Goal: Register for event/course

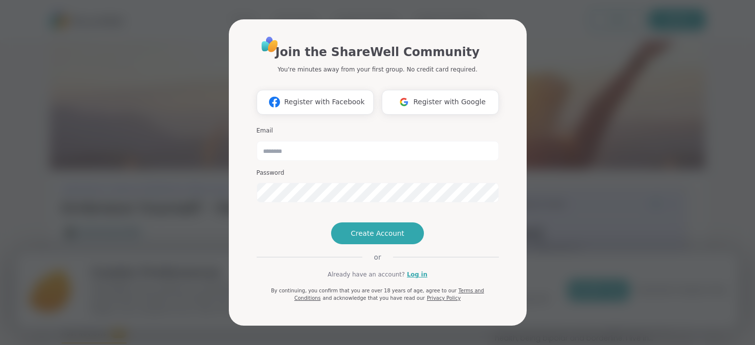
click at [597, 143] on div "Join the ShareWell Community You're minutes away from your first group. No cred…" at bounding box center [377, 172] width 743 height 345
click at [430, 97] on span "Register with Google" at bounding box center [450, 102] width 73 height 10
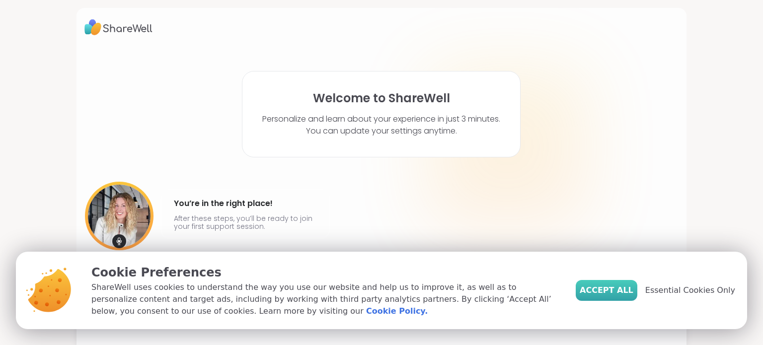
click at [615, 294] on span "Accept All" at bounding box center [607, 291] width 54 height 12
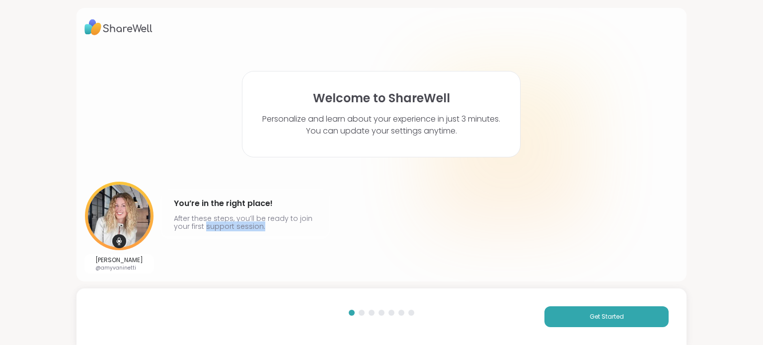
drag, startPoint x: 216, startPoint y: 228, endPoint x: 273, endPoint y: 229, distance: 56.6
click at [273, 229] on p "After these steps, you’ll be ready to join your first support session." at bounding box center [245, 223] width 143 height 16
click at [582, 322] on button "Get Started" at bounding box center [606, 316] width 124 height 21
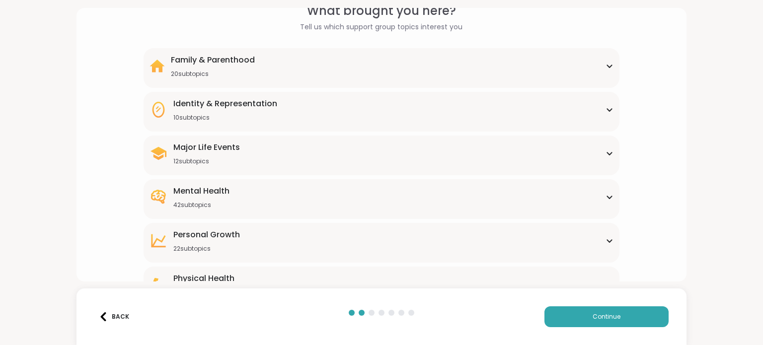
scroll to position [121, 0]
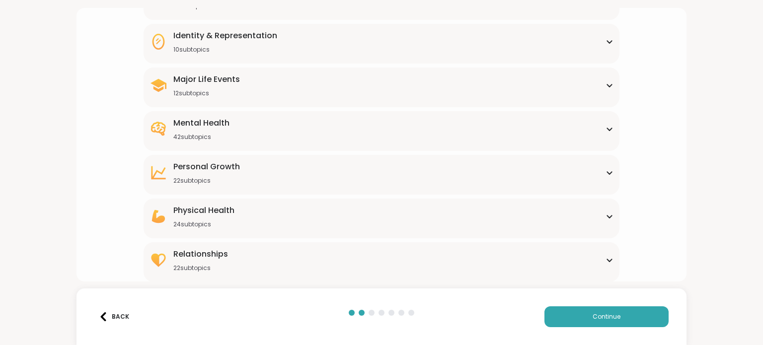
click at [309, 132] on div "Mental Health 42 subtopics" at bounding box center [380, 129] width 463 height 24
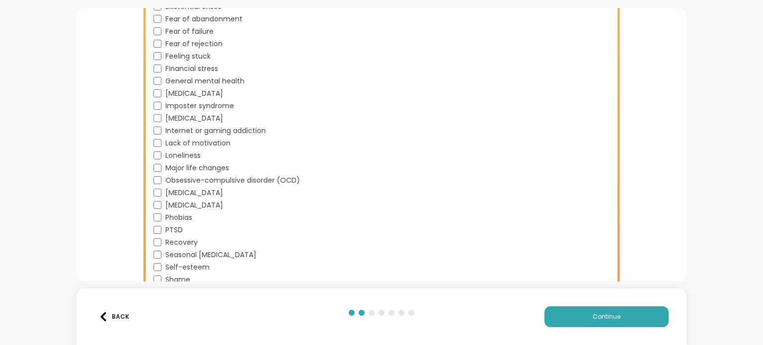
scroll to position [617, 0]
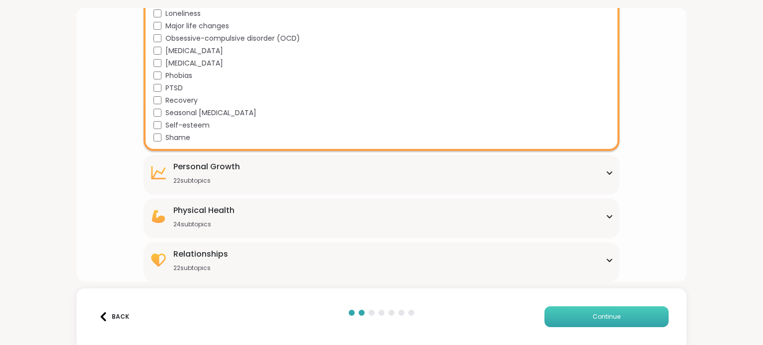
click at [612, 319] on span "Continue" at bounding box center [606, 316] width 28 height 9
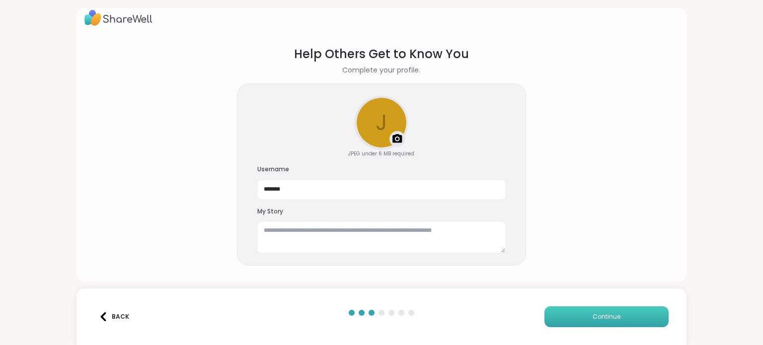
scroll to position [9, 0]
